Goal: Information Seeking & Learning: Learn about a topic

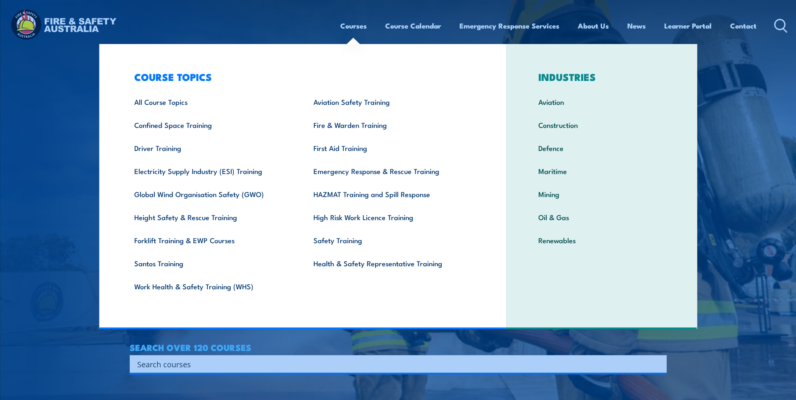
click at [302, 41] on div "Courses Course Calendar Emergency Response Services Services Overview Emergency…" at bounding box center [397, 26] width 779 height 36
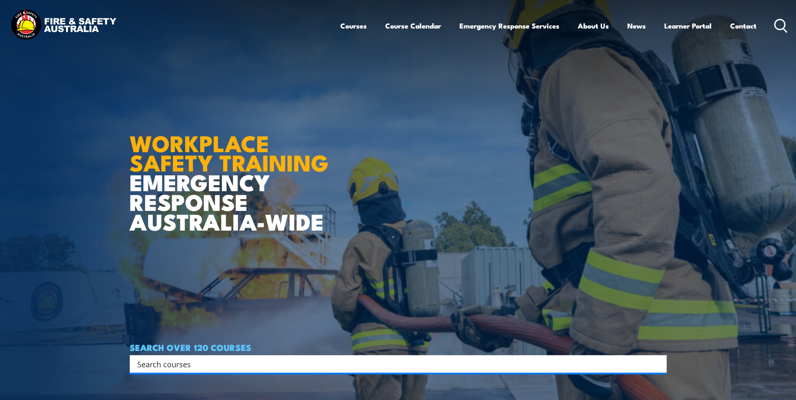
click at [227, 360] on input "Search input" at bounding box center [392, 364] width 511 height 13
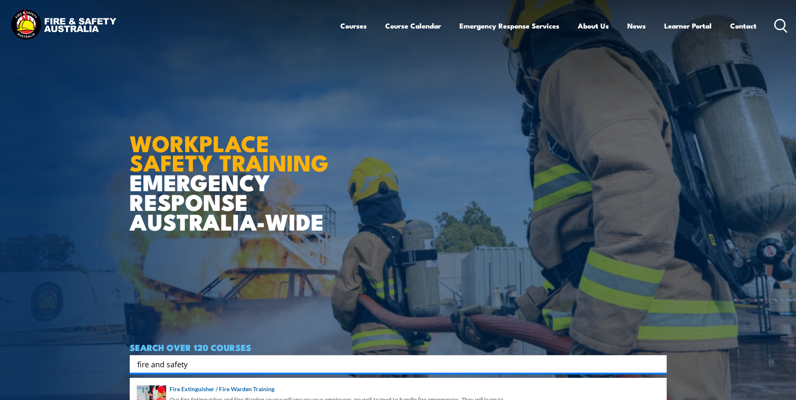
type input "fire and safety"
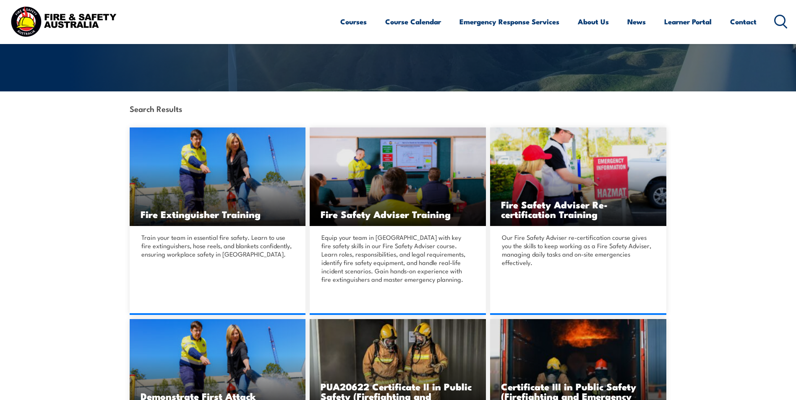
scroll to position [148, 0]
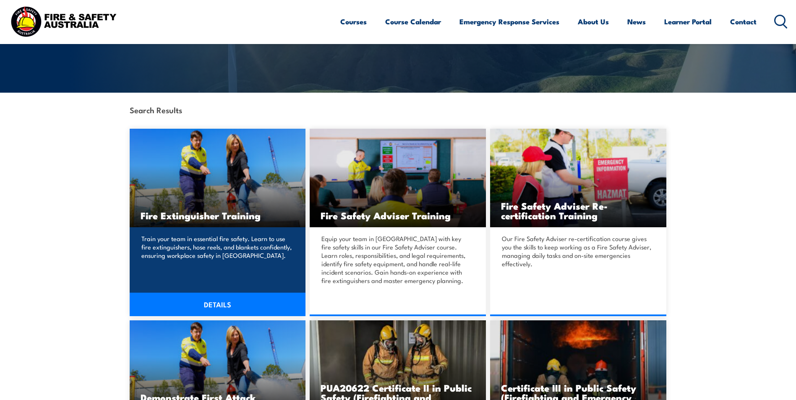
click at [219, 301] on link "DETAILS" at bounding box center [218, 304] width 176 height 23
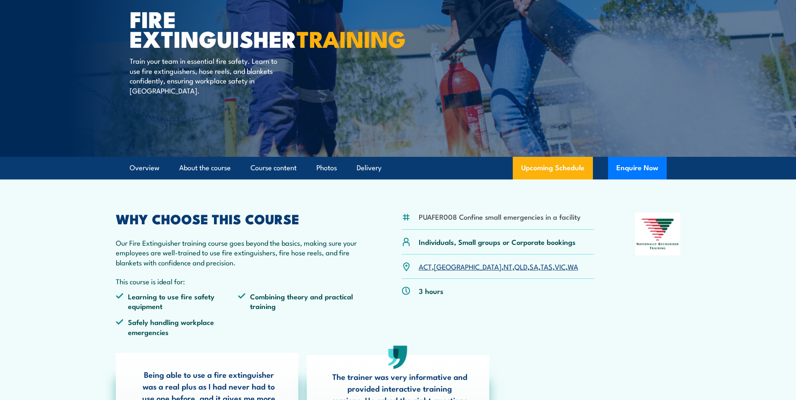
scroll to position [84, 0]
